Goal: Book appointment/travel/reservation

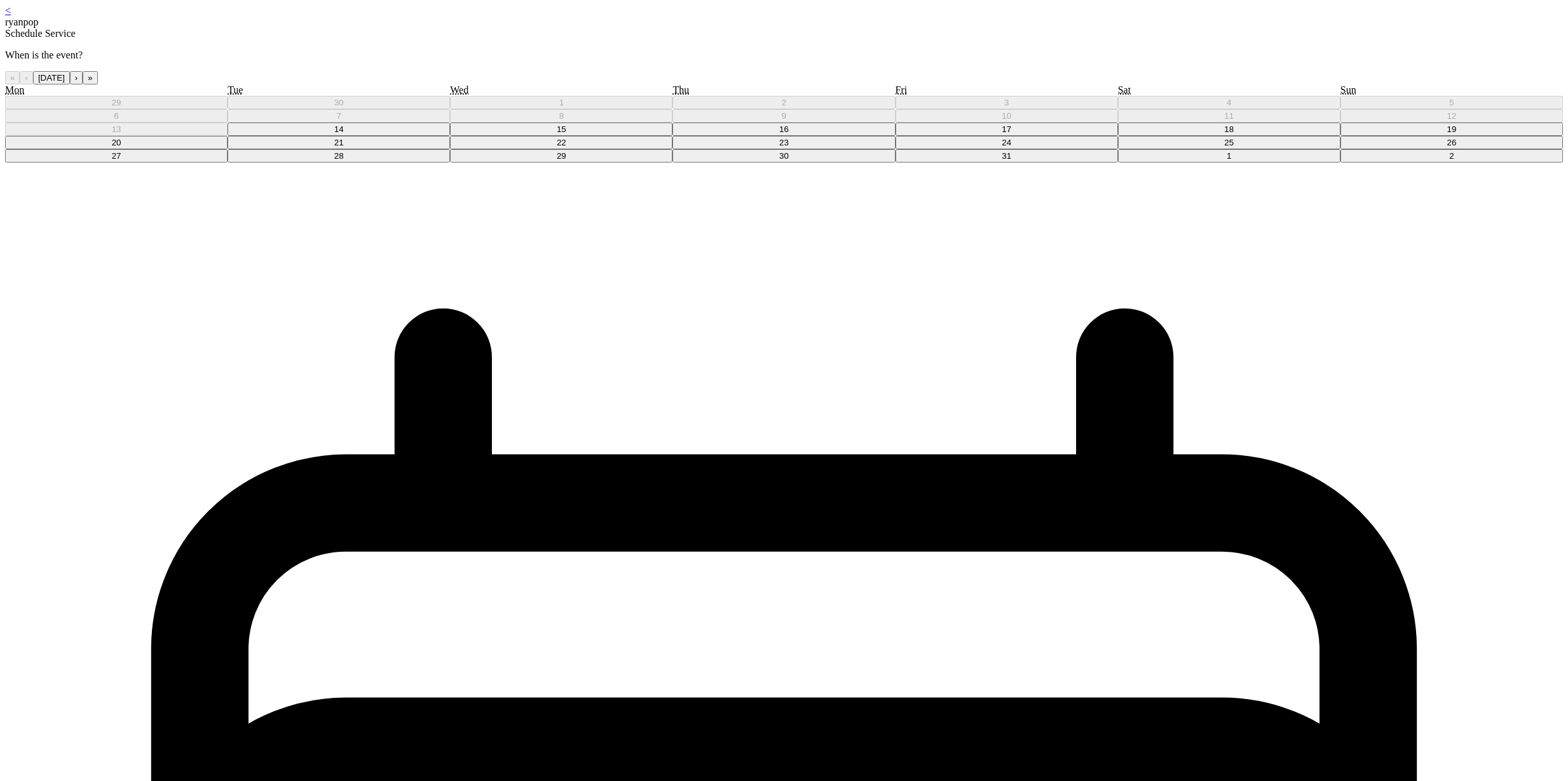
click at [673, 136] on button "15" at bounding box center [561, 129] width 222 height 14
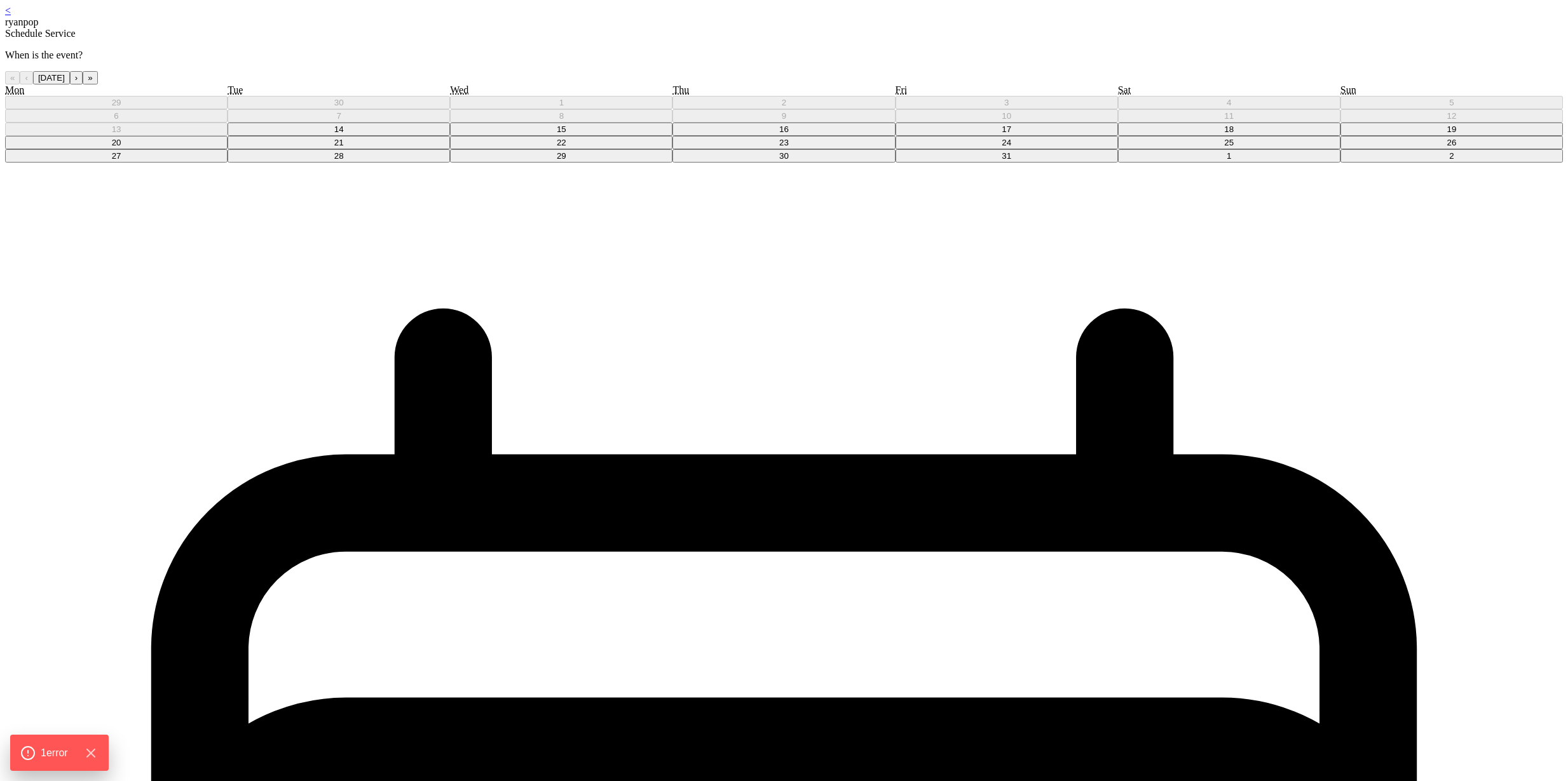
click at [767, 136] on button "16" at bounding box center [784, 129] width 222 height 14
click at [11, 11] on link "<" at bounding box center [8, 10] width 6 height 11
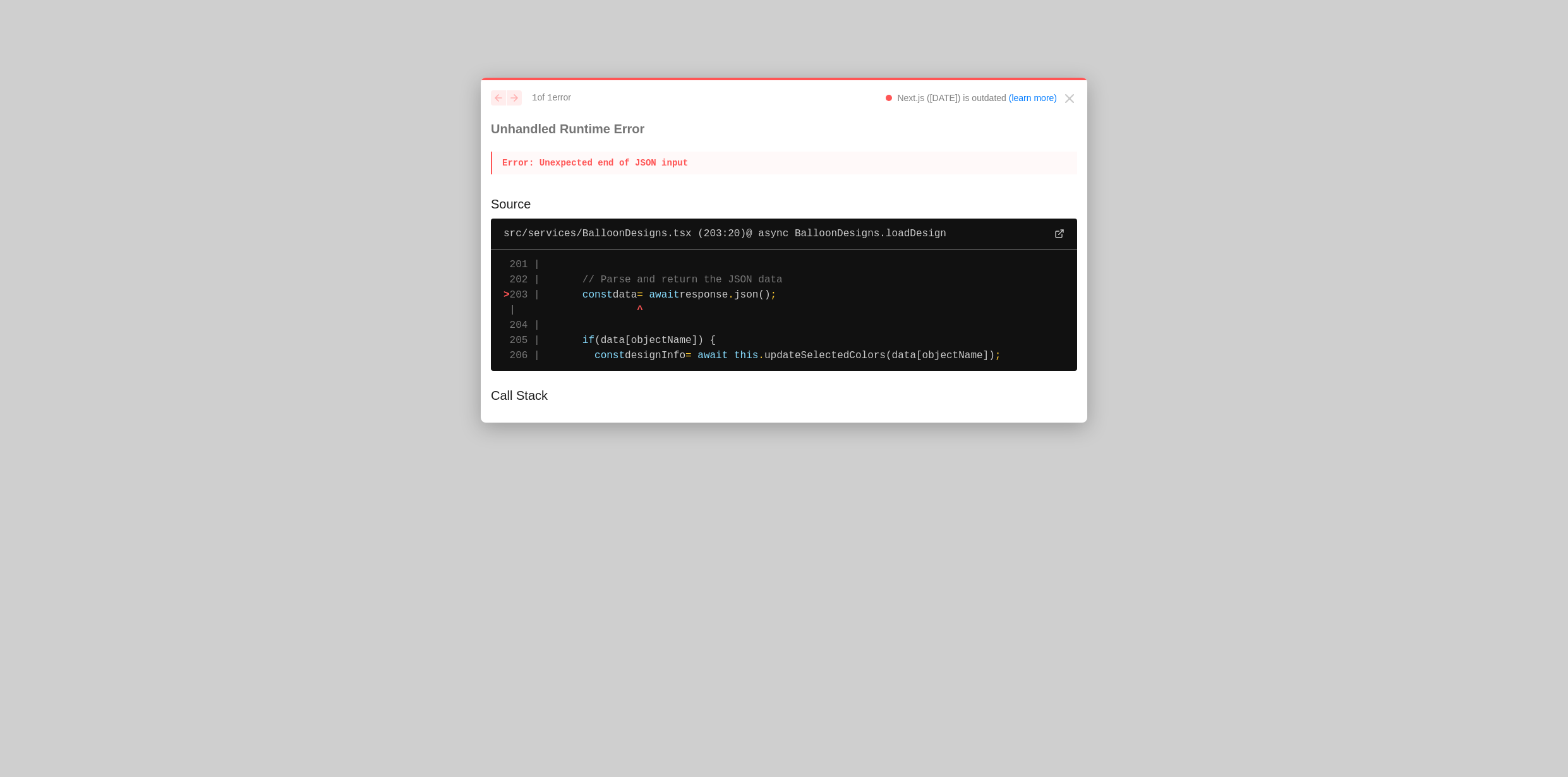
click at [671, 298] on span "await" at bounding box center [665, 295] width 31 height 11
click at [670, 298] on span "await" at bounding box center [665, 295] width 31 height 11
drag, startPoint x: 439, startPoint y: 292, endPoint x: 433, endPoint y: 287, distance: 7.8
